Goal: Task Accomplishment & Management: Complete application form

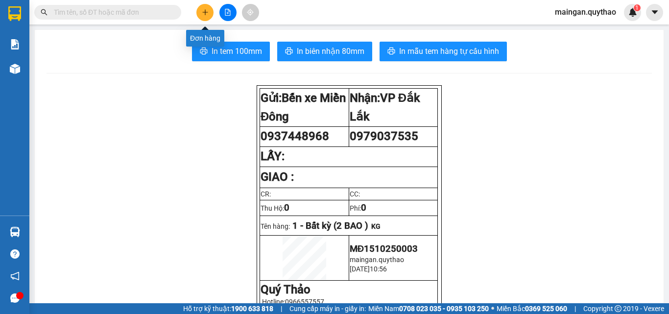
click at [212, 7] on button at bounding box center [204, 12] width 17 height 17
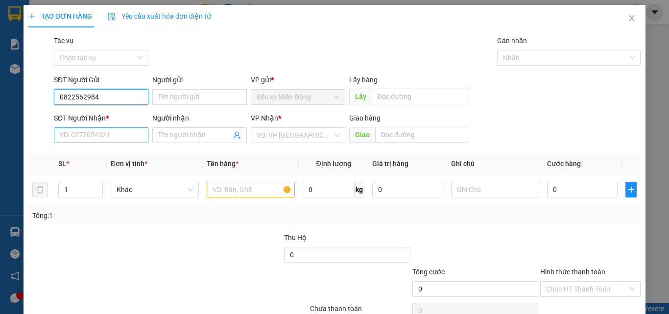
type input "0822562984"
click at [117, 140] on input "SĐT Người Nhận *" at bounding box center [101, 135] width 95 height 16
type input "0985664127"
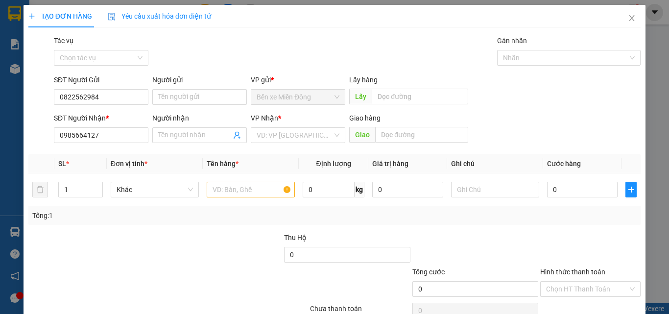
click at [292, 149] on div "Transit Pickup Surcharge Ids Transit Deliver Surcharge Ids Transit Deliver Surc…" at bounding box center [334, 189] width 612 height 308
drag, startPoint x: 287, startPoint y: 133, endPoint x: 286, endPoint y: 138, distance: 5.1
click at [287, 133] on input "search" at bounding box center [295, 135] width 76 height 15
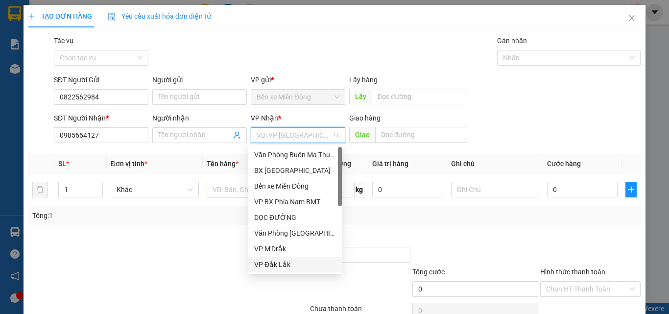
click at [269, 266] on div "VP Đắk Lắk" at bounding box center [295, 264] width 82 height 11
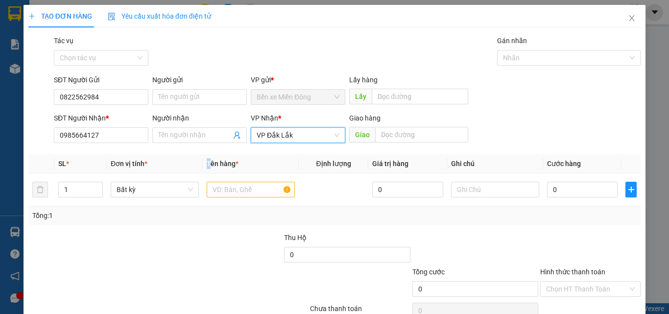
click at [212, 165] on th "Tên hàng *" at bounding box center [251, 163] width 96 height 19
click at [233, 187] on input "text" at bounding box center [251, 190] width 88 height 16
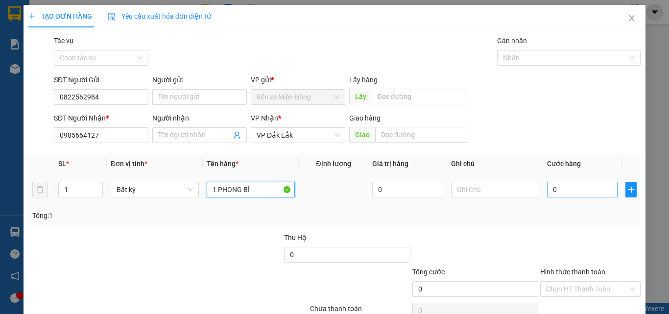
type input "1 PHONG BÌ"
click at [587, 191] on input "0" at bounding box center [582, 190] width 71 height 16
type input "05"
type input "5"
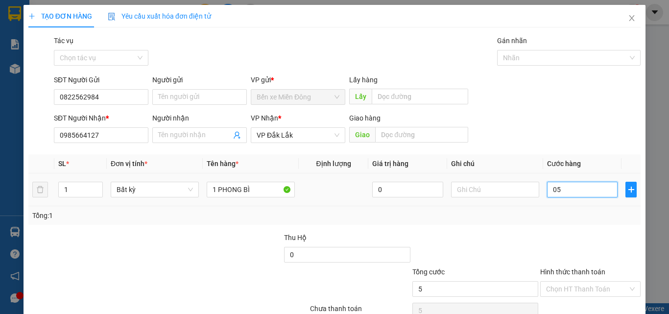
type input "050"
type input "50"
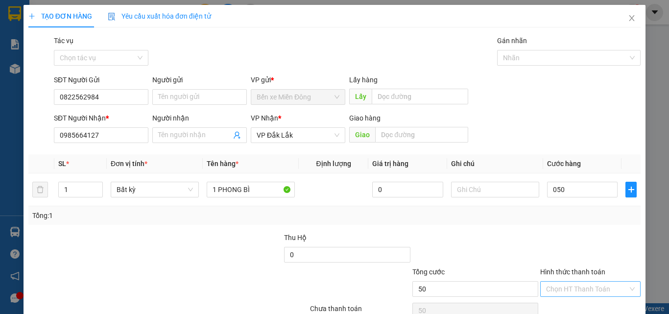
click at [588, 284] on div "Hình thức thanh toán Chọn HT Thanh Toán" at bounding box center [590, 283] width 100 height 34
type input "50.000"
click at [579, 293] on input "Hình thức thanh toán" at bounding box center [587, 289] width 82 height 15
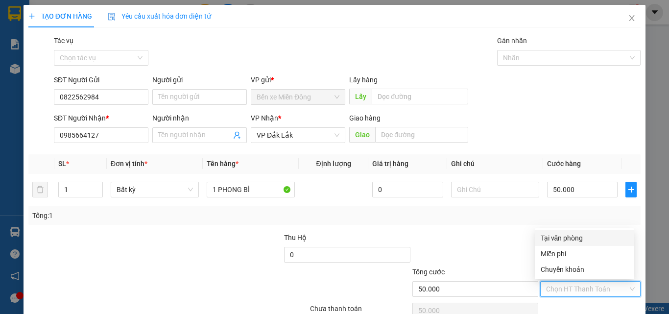
click at [572, 236] on div "Tại văn phòng" at bounding box center [585, 238] width 88 height 11
type input "0"
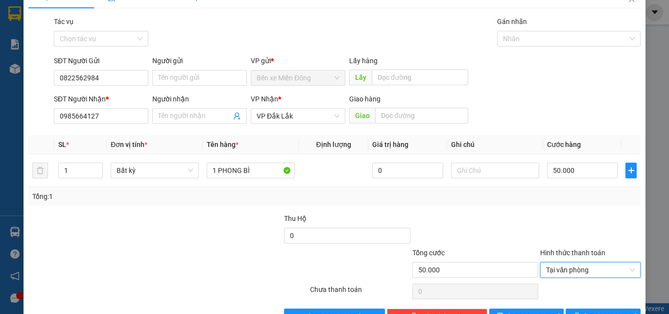
scroll to position [48, 0]
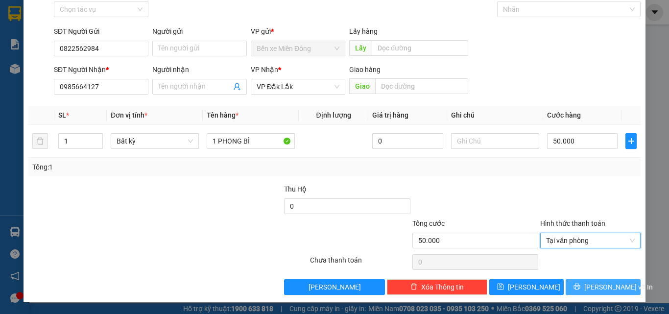
click at [592, 288] on span "[PERSON_NAME] và In" at bounding box center [618, 287] width 69 height 11
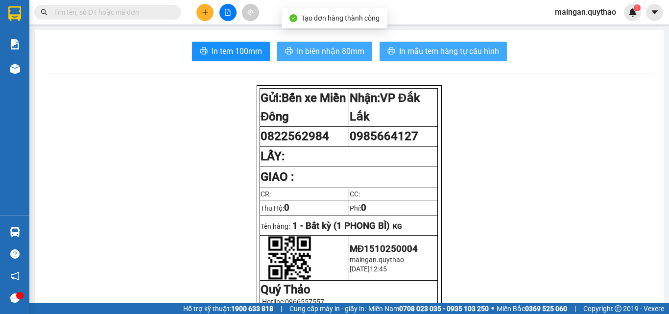
click at [310, 48] on span "In biên nhận 80mm" at bounding box center [331, 51] width 68 height 12
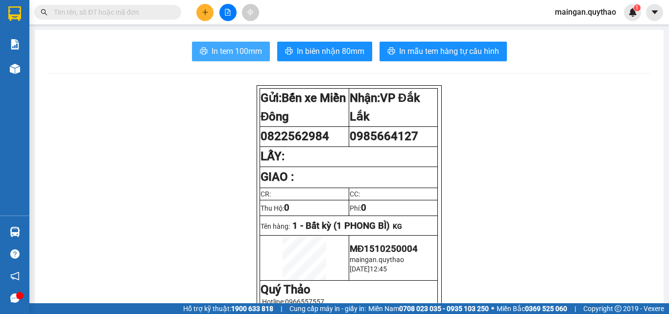
click at [213, 58] on button "In tem 100mm" at bounding box center [231, 52] width 78 height 20
drag, startPoint x: 242, startPoint y: 52, endPoint x: 238, endPoint y: 56, distance: 5.9
click at [240, 54] on span "In tem 100mm" at bounding box center [237, 51] width 50 height 12
